Goal: Find specific page/section: Find specific page/section

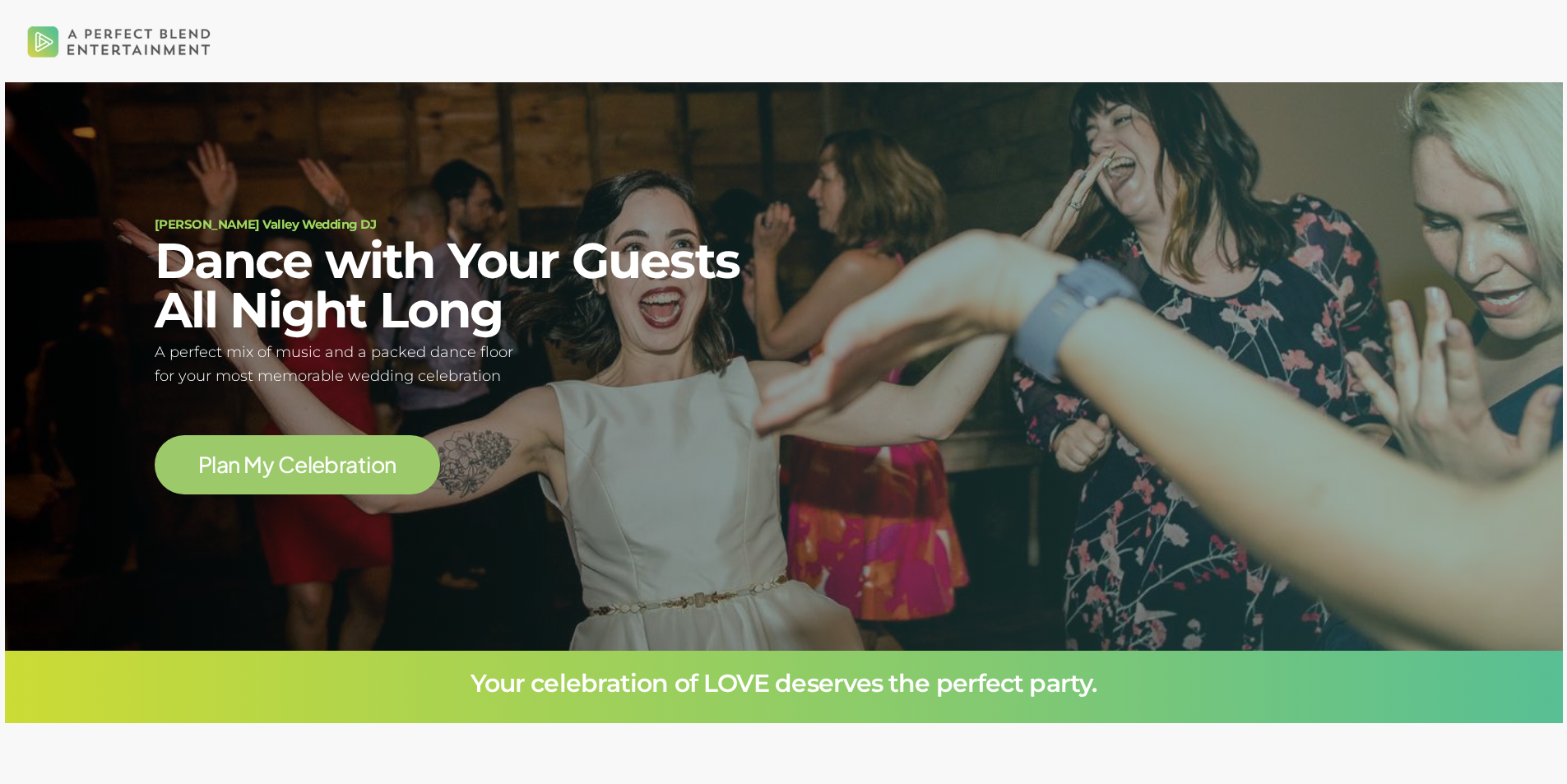
scroll to position [148, 0]
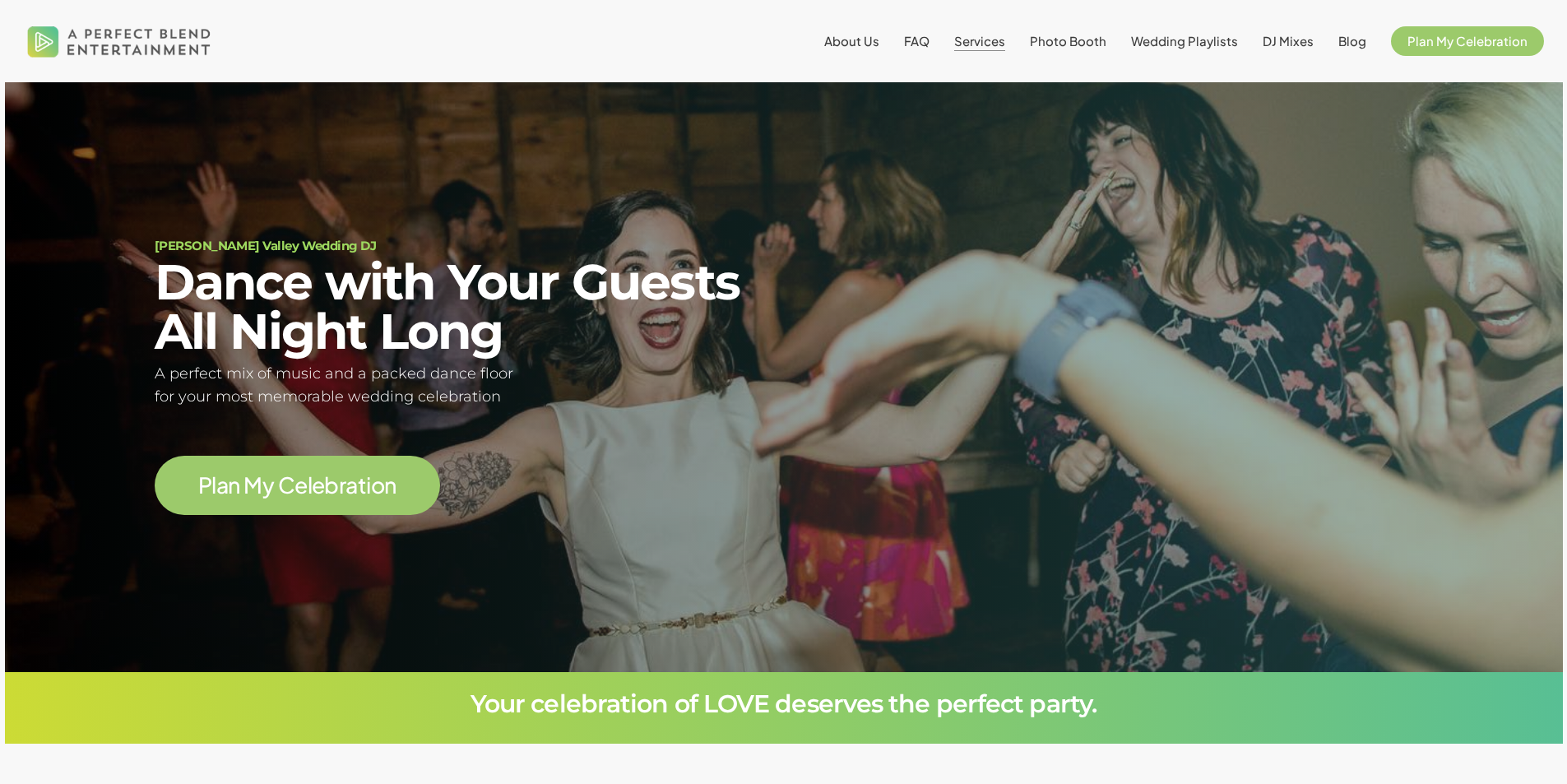
click at [982, 35] on span "Services" at bounding box center [979, 40] width 51 height 15
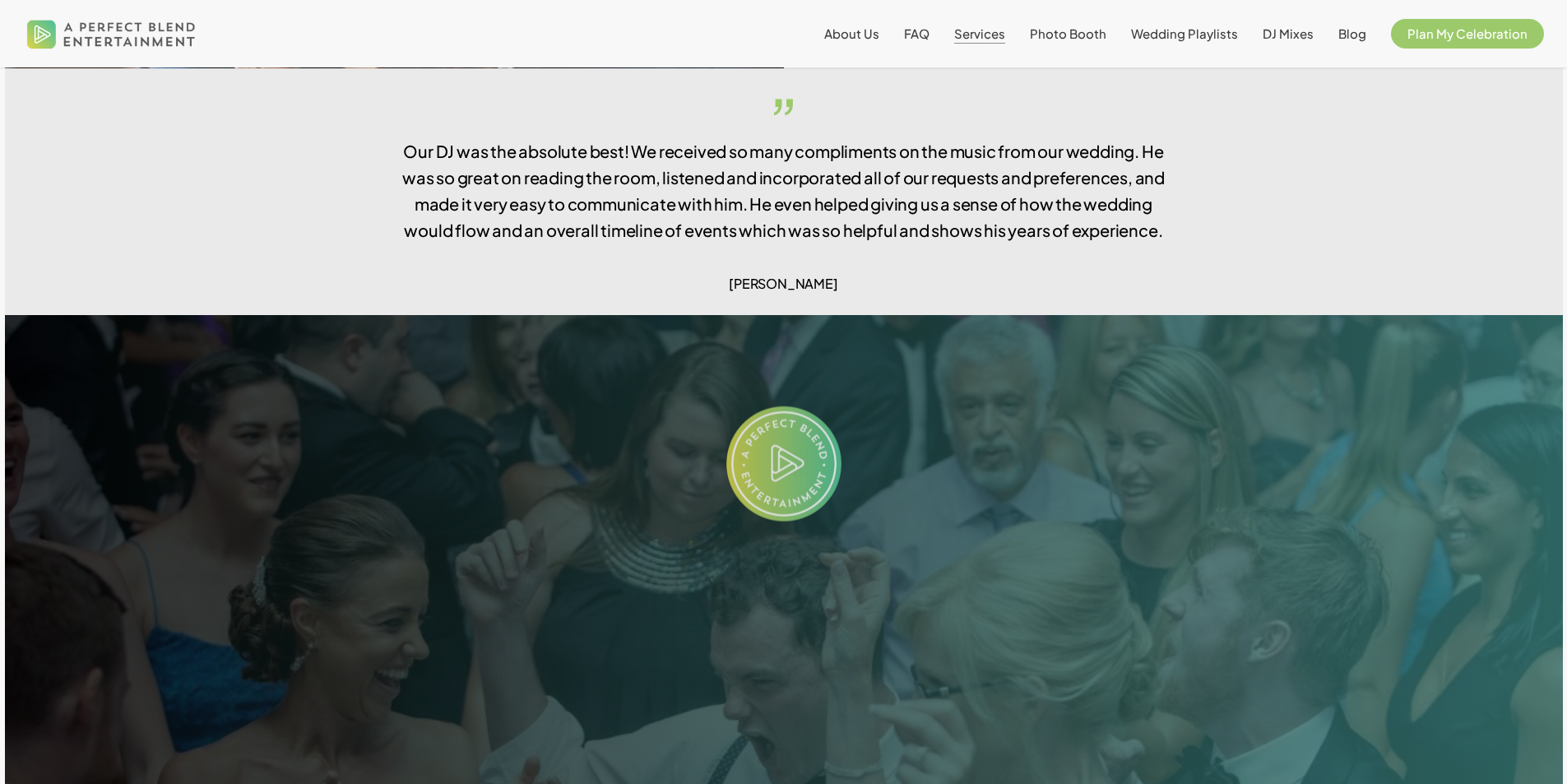
scroll to position [3293, 0]
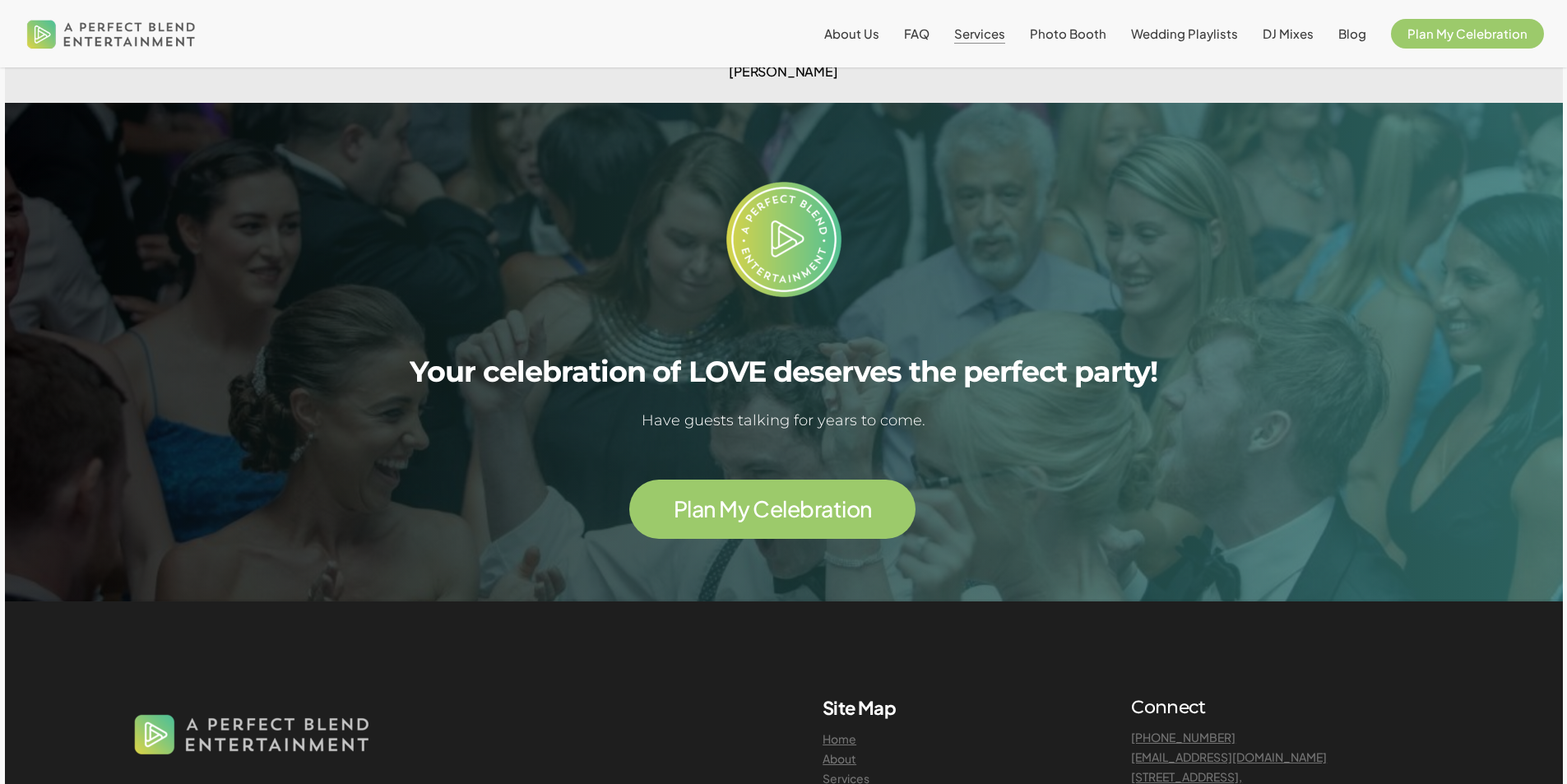
click at [1002, 34] on span "Services" at bounding box center [979, 33] width 51 height 15
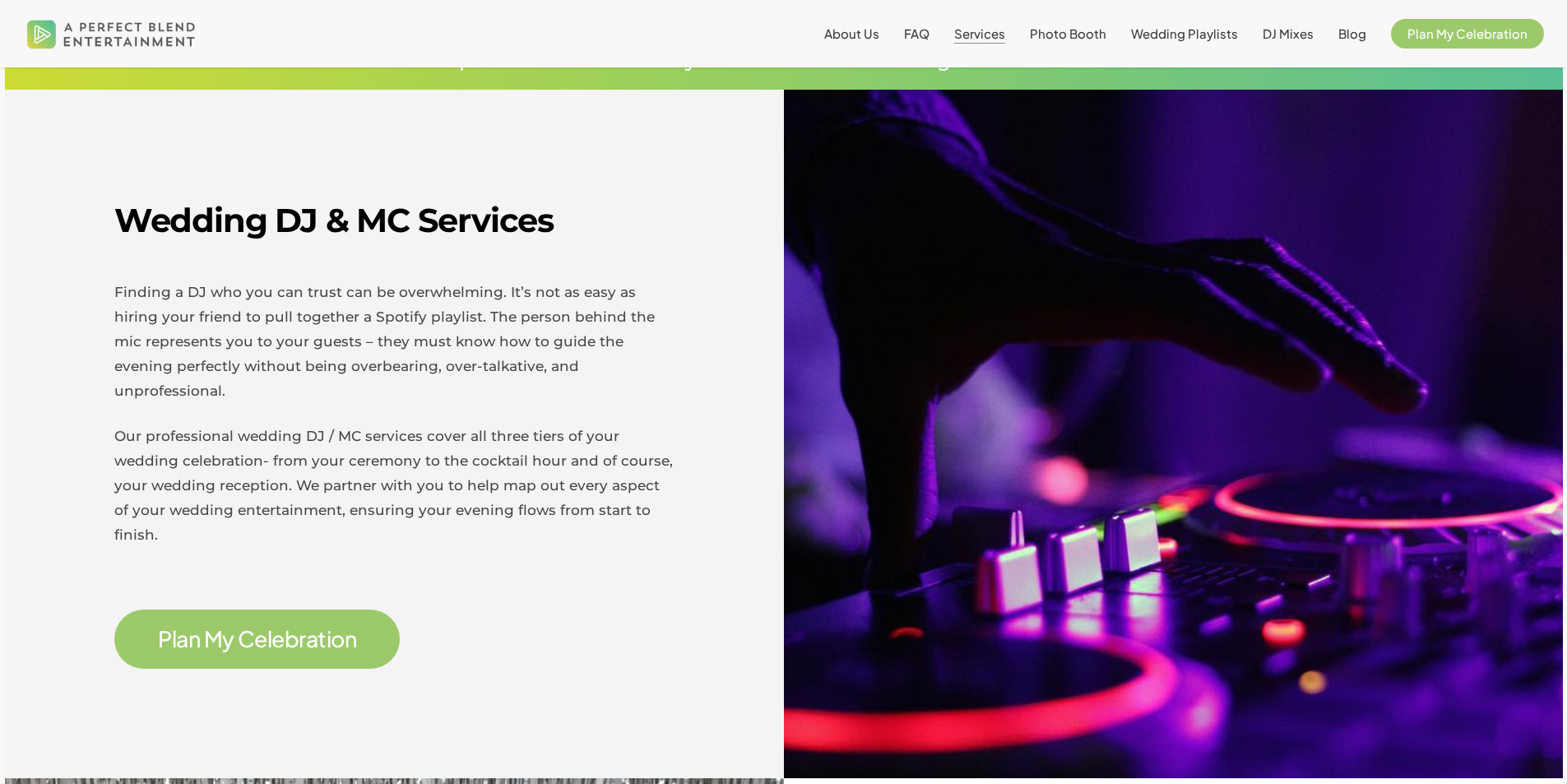
scroll to position [493, 0]
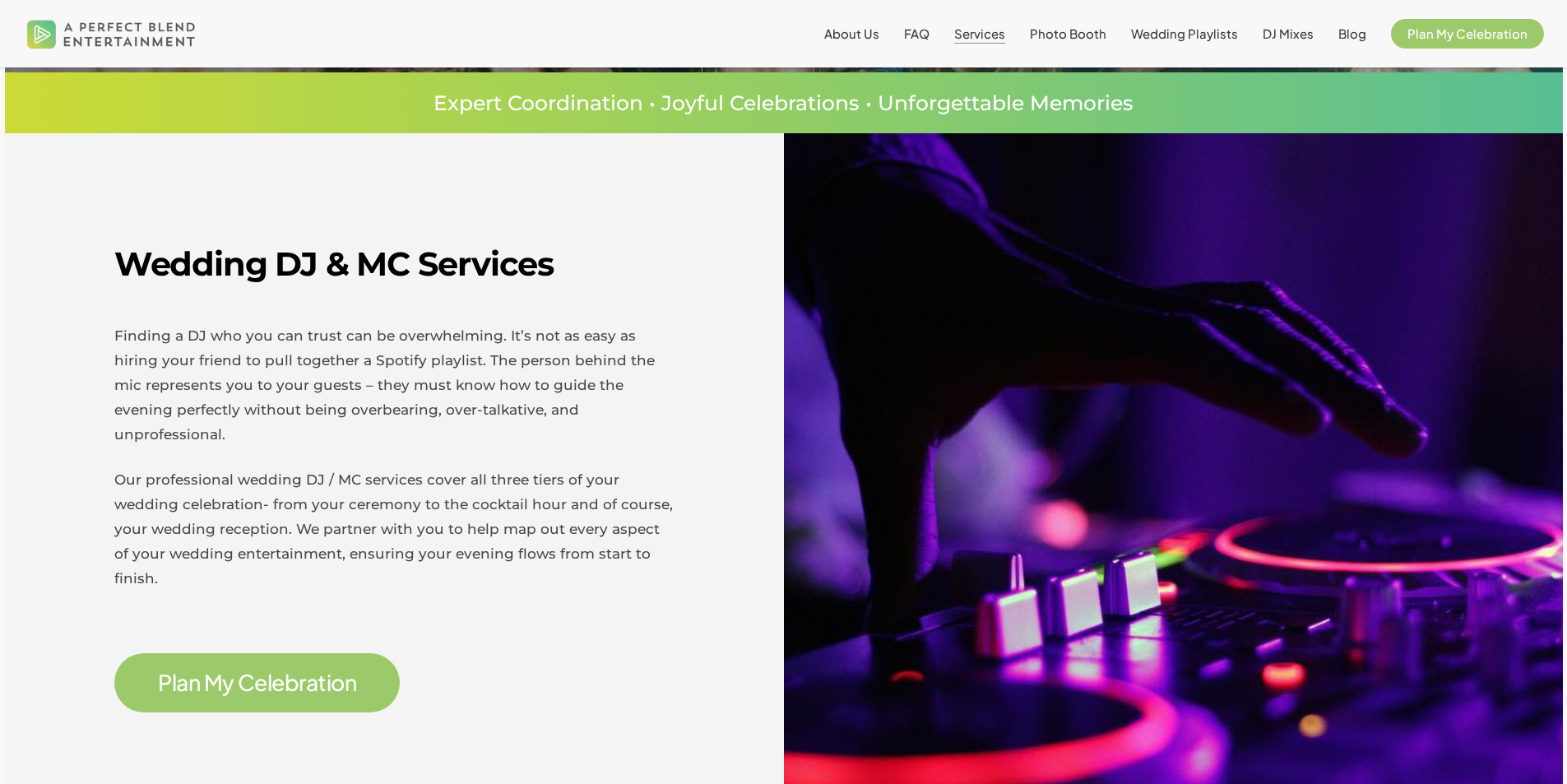
click at [301, 671] on span "r" at bounding box center [301, 682] width 6 height 22
